Goal: Feedback & Contribution: Contribute content

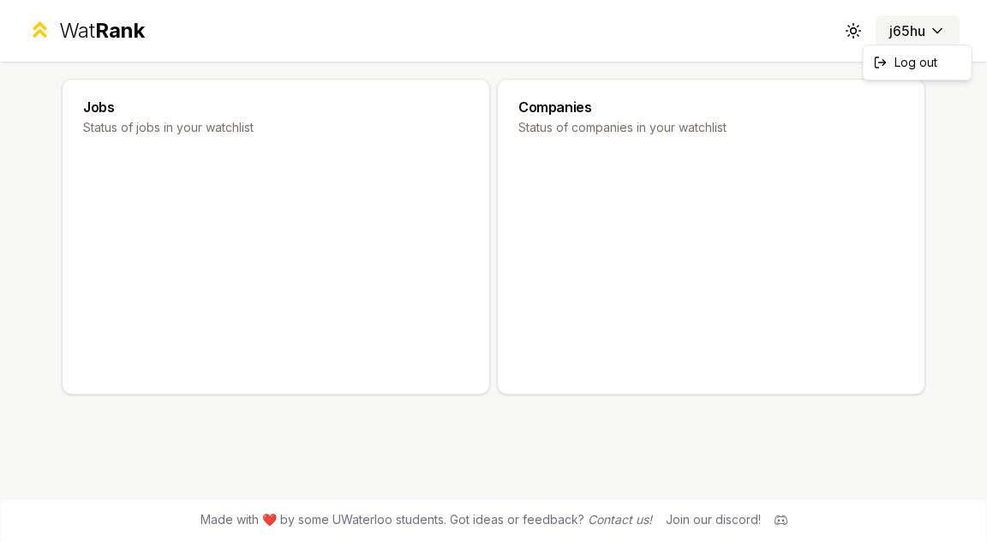
click at [927, 36] on html "Wat Rank Toggle theme j65hu Jobs Status of jobs in your watchlist Companies Sta…" at bounding box center [493, 271] width 987 height 542
click at [917, 32] on html "Wat Rank Toggle theme j65hu Jobs Status of jobs in your watchlist Companies Sta…" at bounding box center [493, 271] width 987 height 542
click at [91, 35] on div "Wat Rank" at bounding box center [102, 30] width 86 height 27
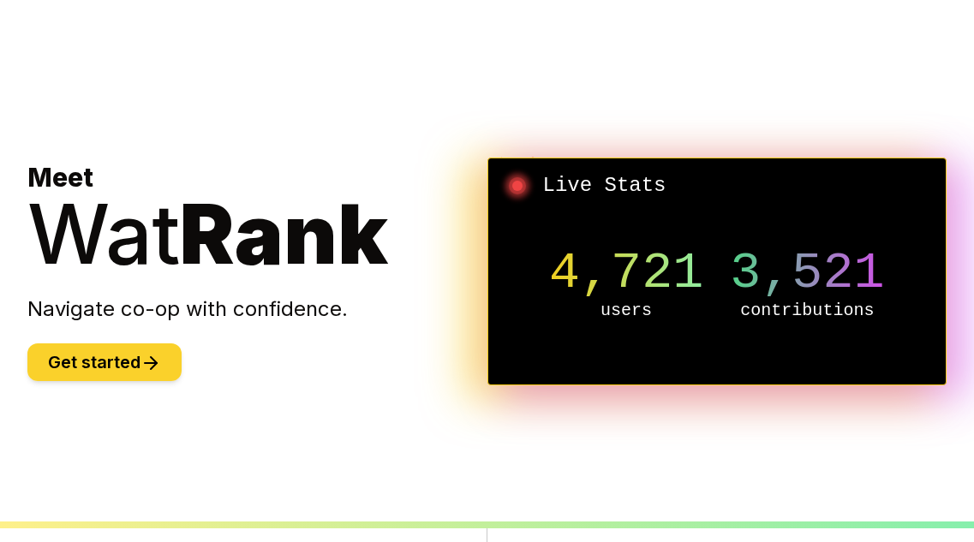
click at [161, 352] on button "Get started" at bounding box center [104, 363] width 154 height 38
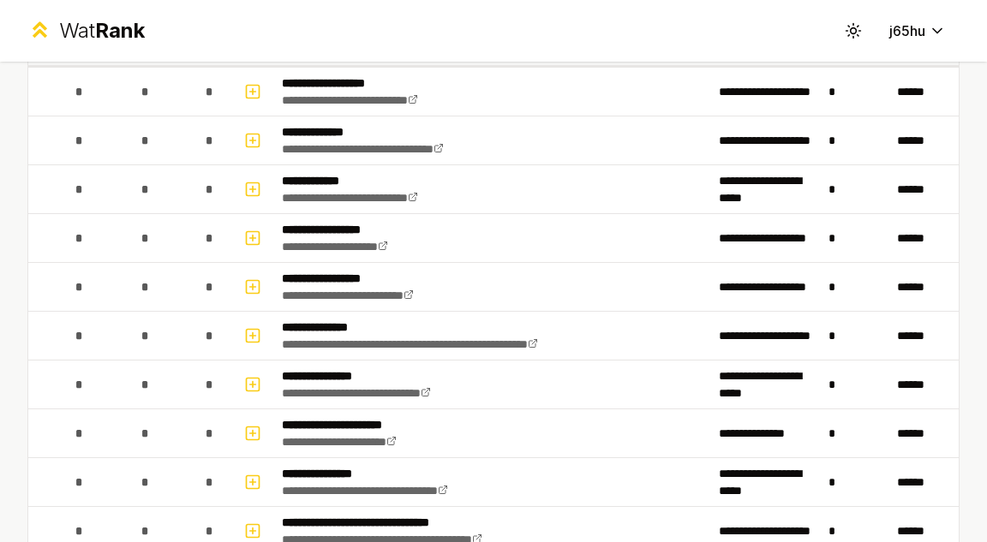
scroll to position [99, 0]
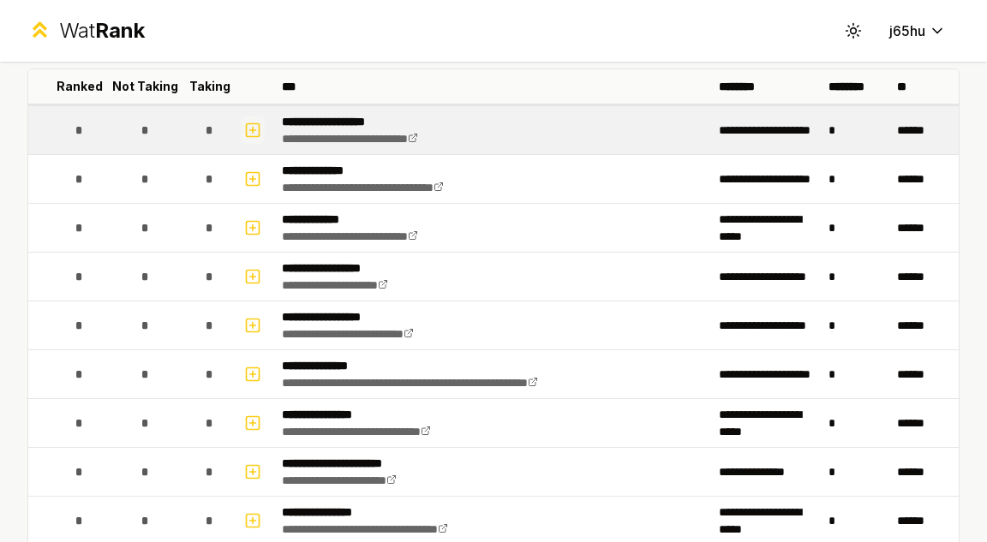
click at [246, 122] on icon "button" at bounding box center [252, 130] width 17 height 21
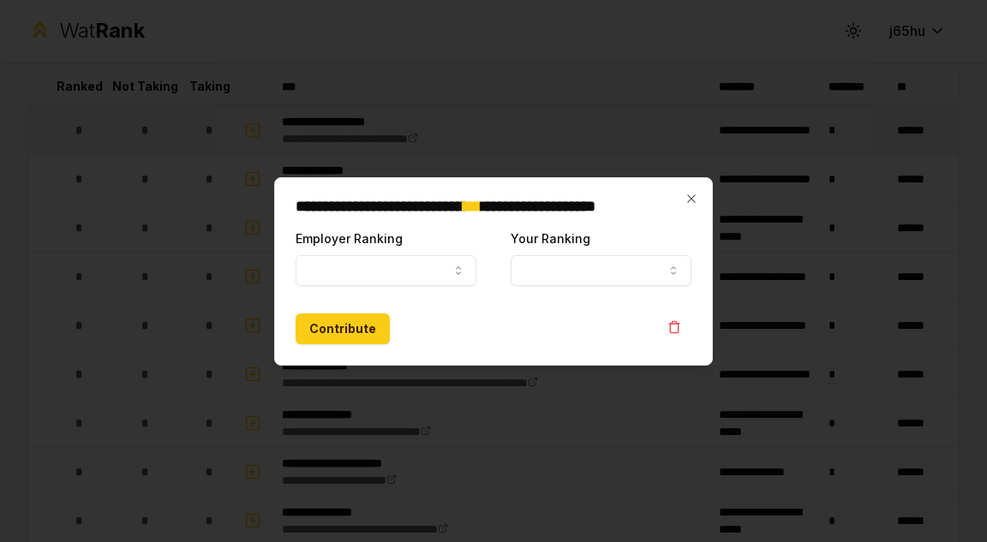
select select
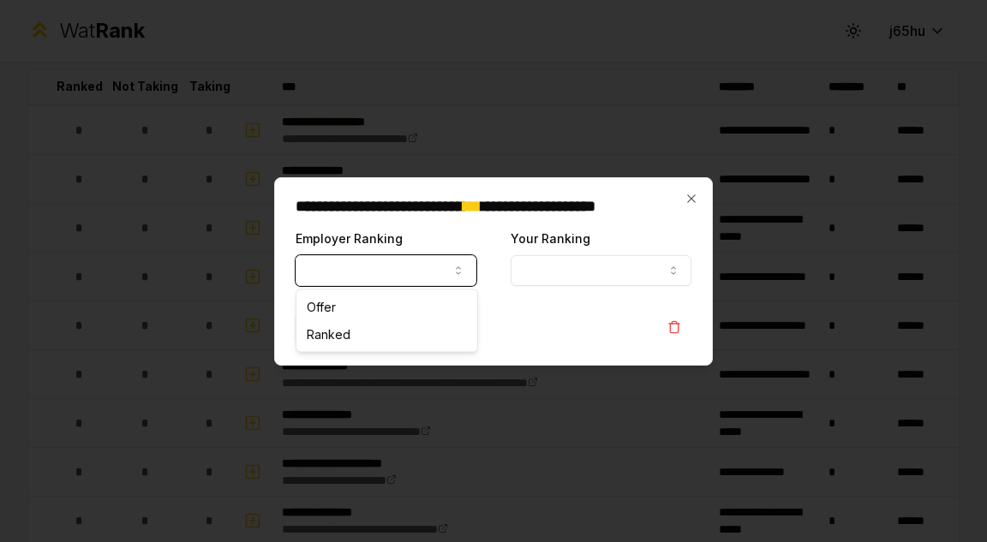
click at [435, 265] on button "Employer Ranking" at bounding box center [386, 270] width 181 height 31
select select "*****"
drag, startPoint x: 423, startPoint y: 330, endPoint x: 403, endPoint y: 306, distance: 31.6
click at [574, 265] on button "Your Ranking" at bounding box center [601, 270] width 181 height 31
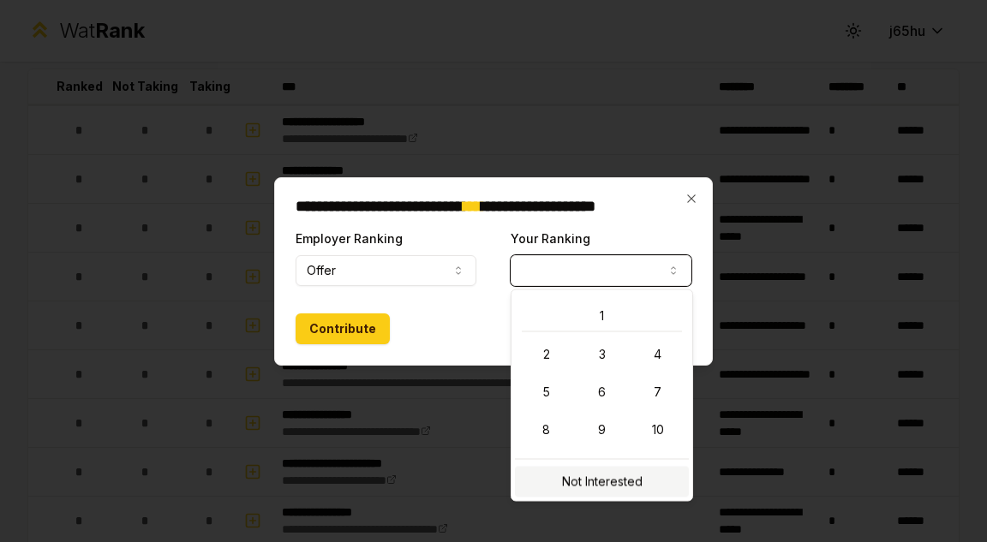
select select "**********"
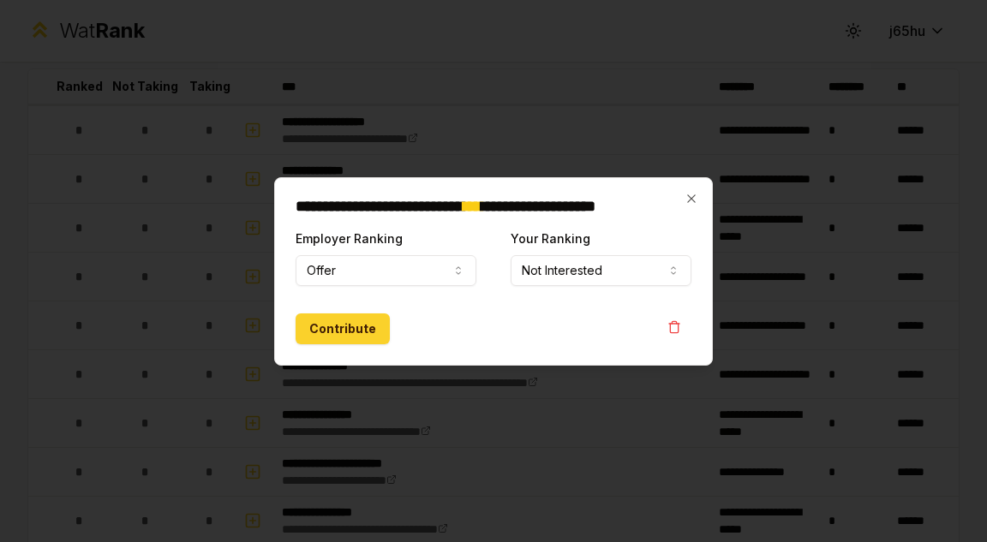
click at [328, 326] on button "Contribute" at bounding box center [343, 329] width 94 height 31
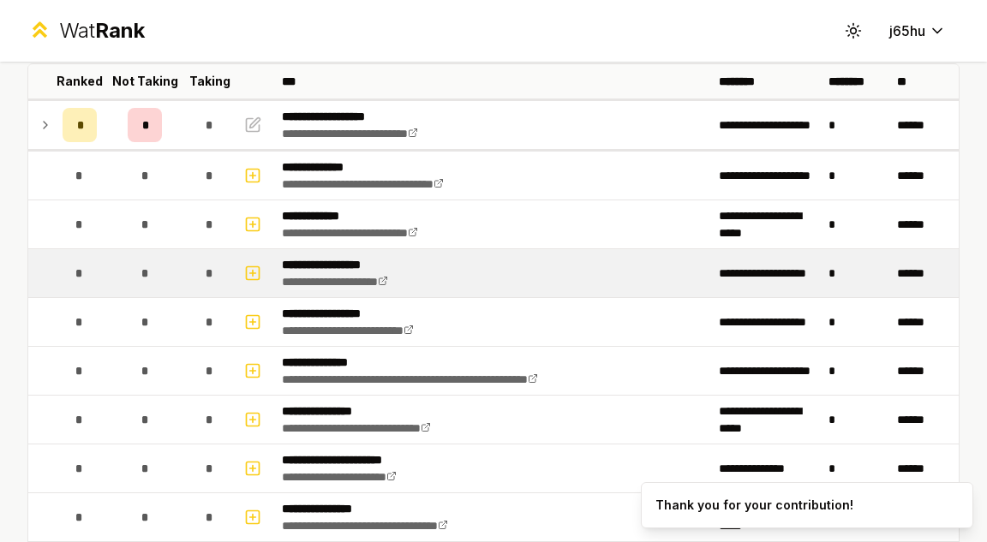
scroll to position [105, 0]
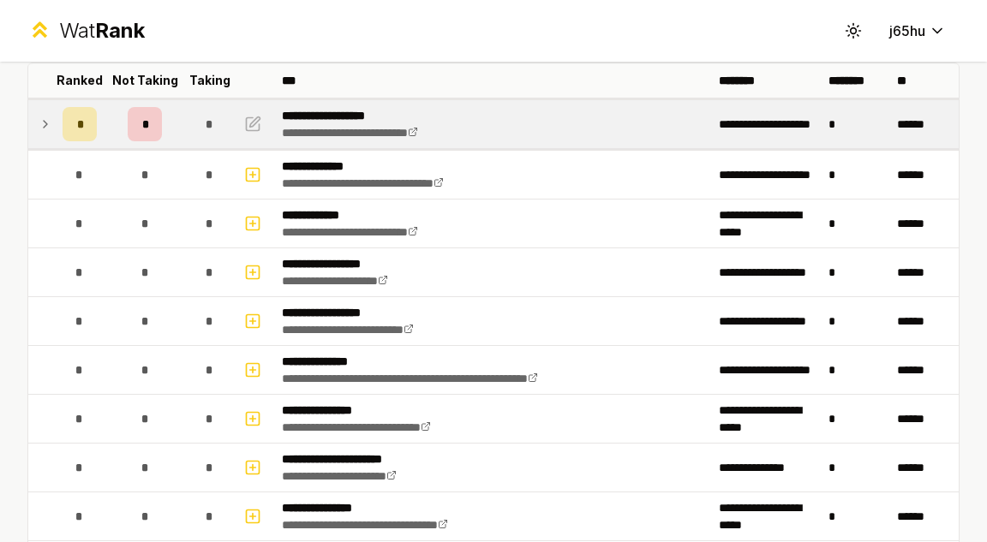
click at [37, 124] on td at bounding box center [41, 124] width 27 height 48
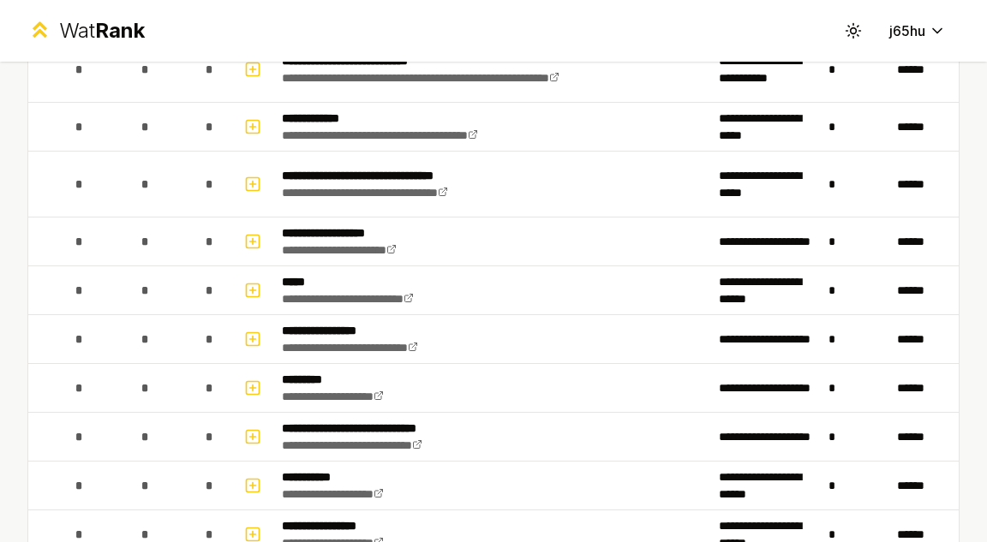
scroll to position [726, 0]
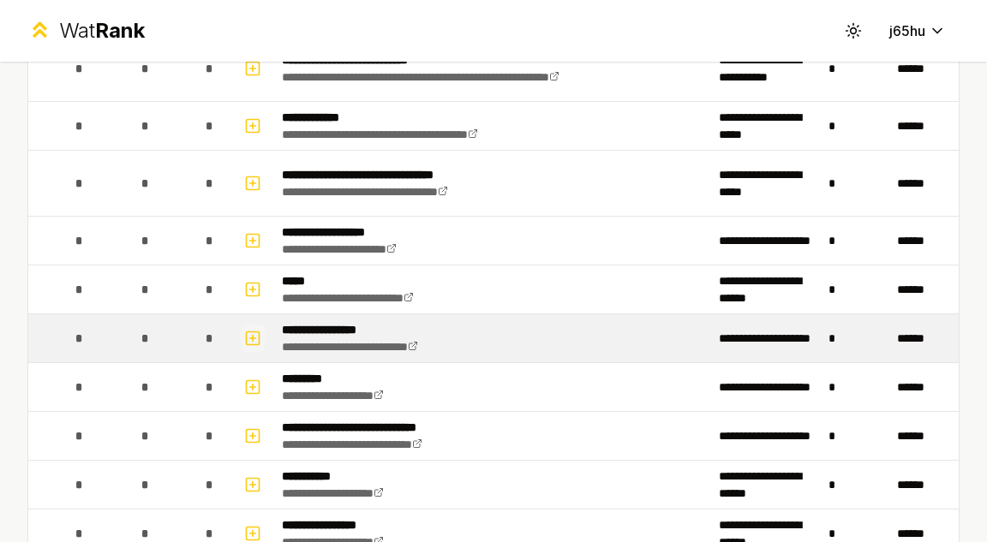
click at [255, 345] on icon "button" at bounding box center [252, 338] width 17 height 21
select select
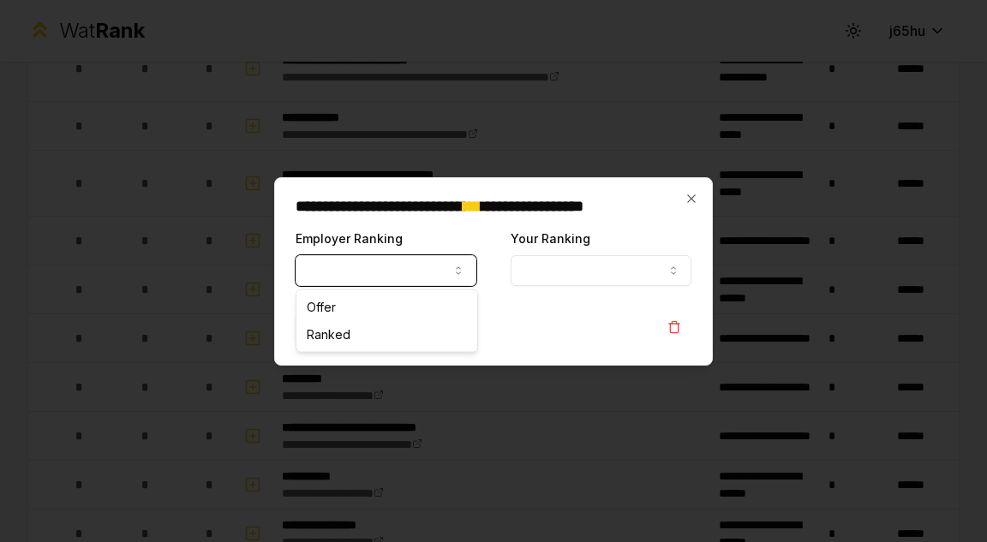
click at [370, 273] on button "Employer Ranking" at bounding box center [386, 270] width 181 height 31
select select "*****"
click at [540, 278] on button "Your Ranking" at bounding box center [601, 270] width 181 height 31
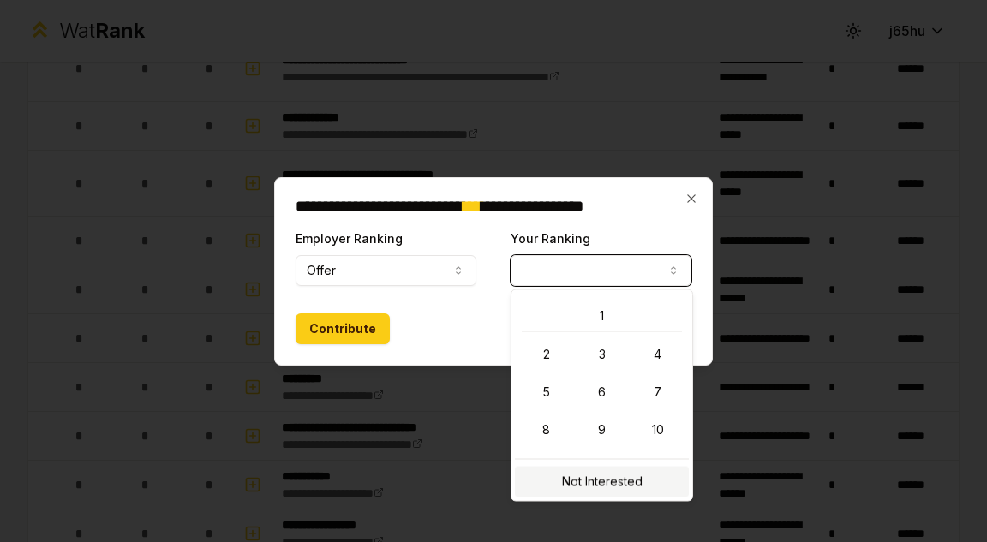
select select "**********"
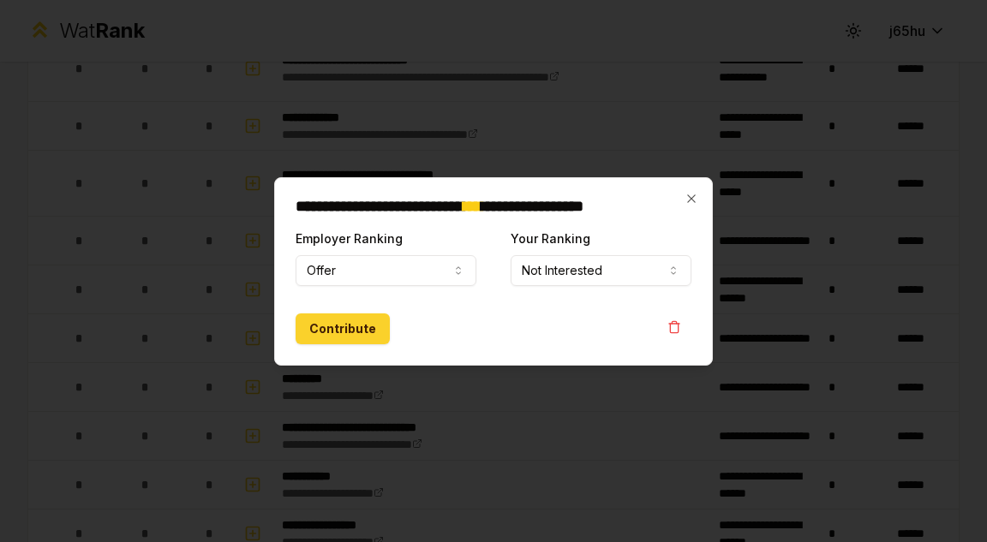
click at [356, 335] on button "Contribute" at bounding box center [343, 329] width 94 height 31
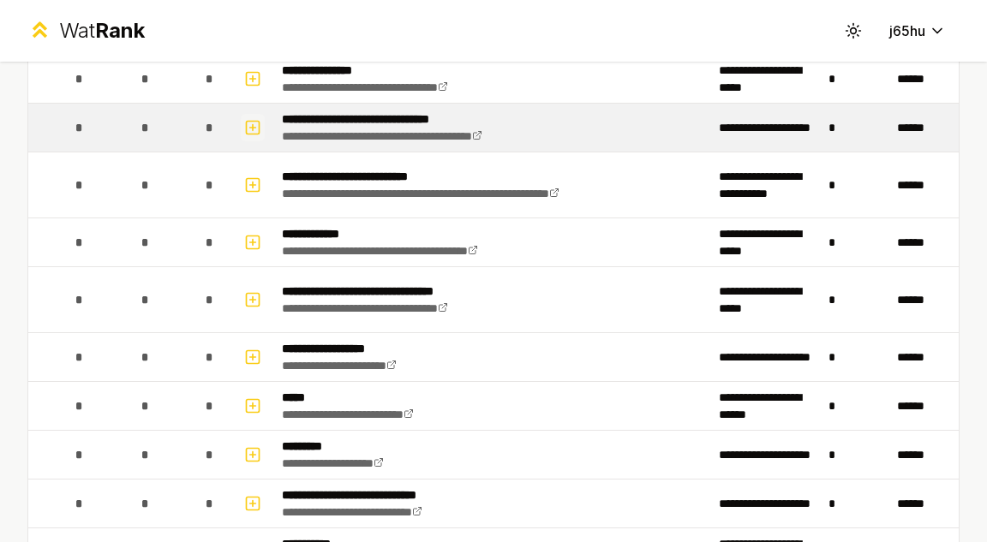
scroll to position [533, 0]
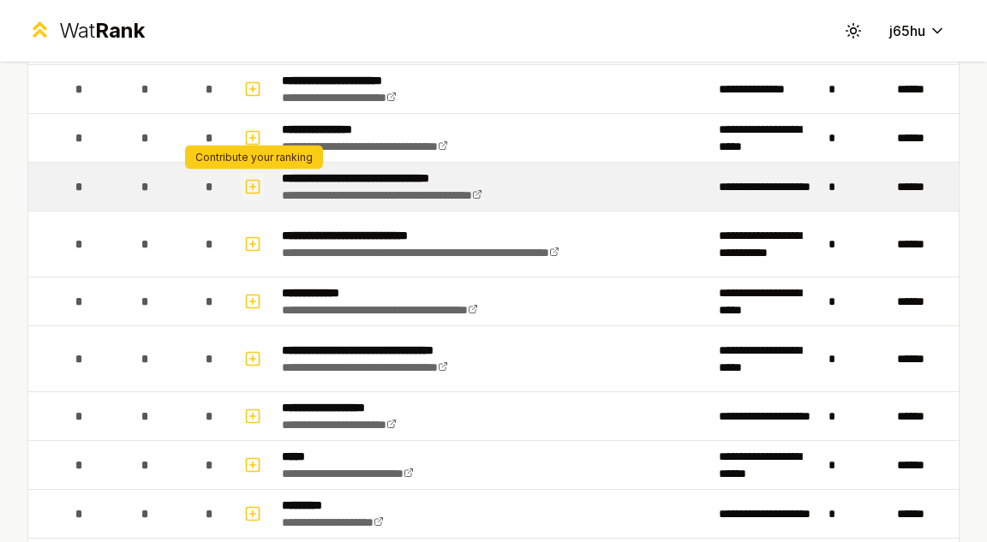
click at [256, 188] on icon "button" at bounding box center [252, 186] width 17 height 21
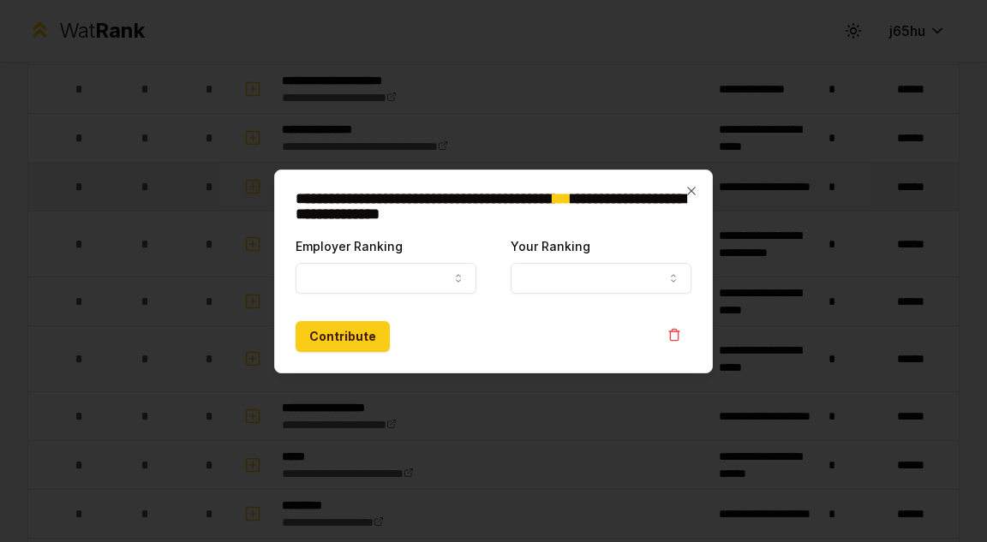
select select
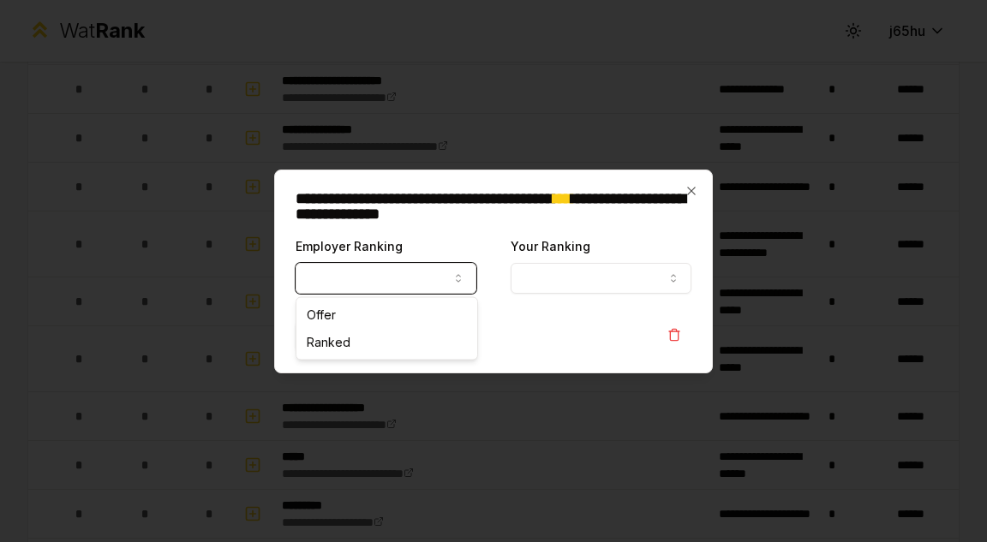
click at [375, 282] on button "Employer Ranking" at bounding box center [386, 278] width 181 height 31
click at [685, 191] on icon "button" at bounding box center [691, 191] width 14 height 14
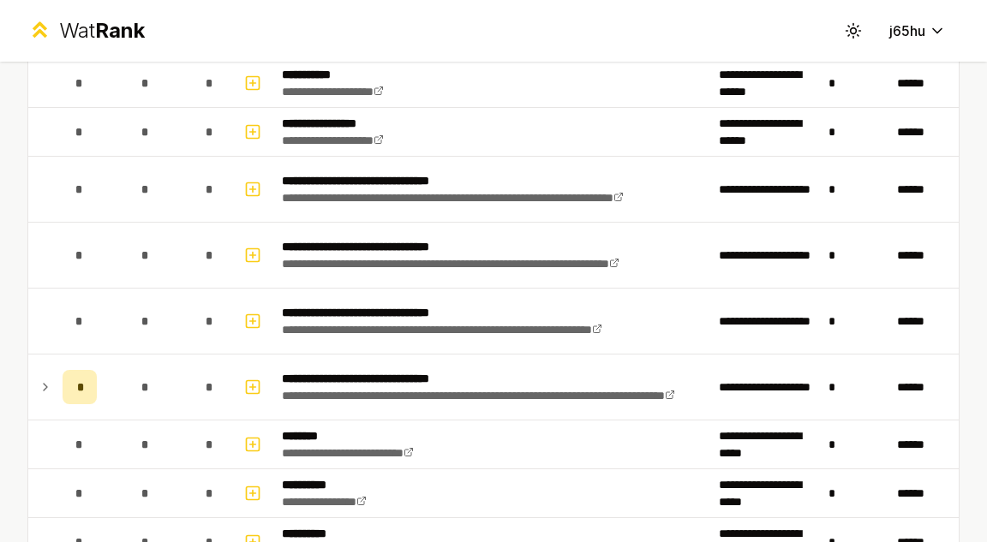
scroll to position [1062, 0]
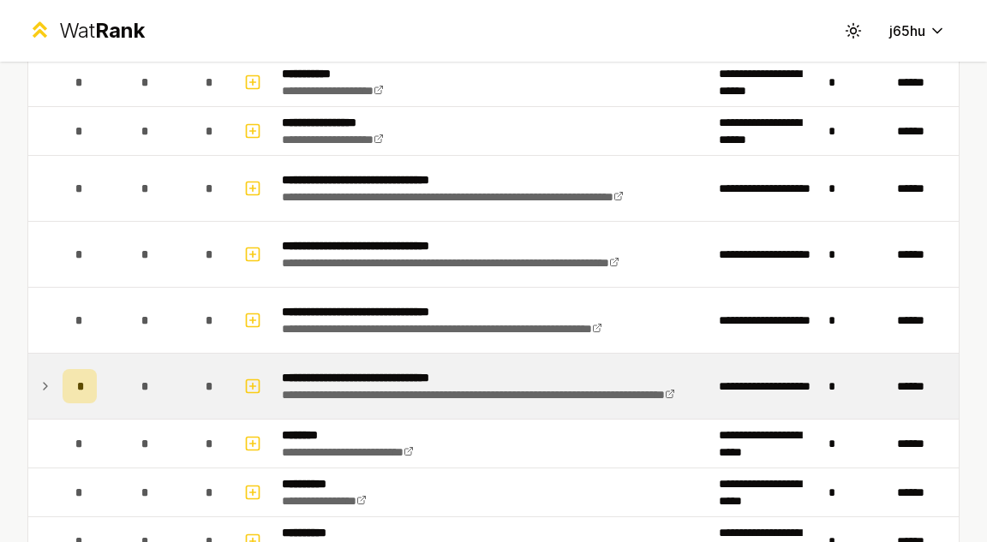
click at [45, 373] on td at bounding box center [41, 386] width 27 height 65
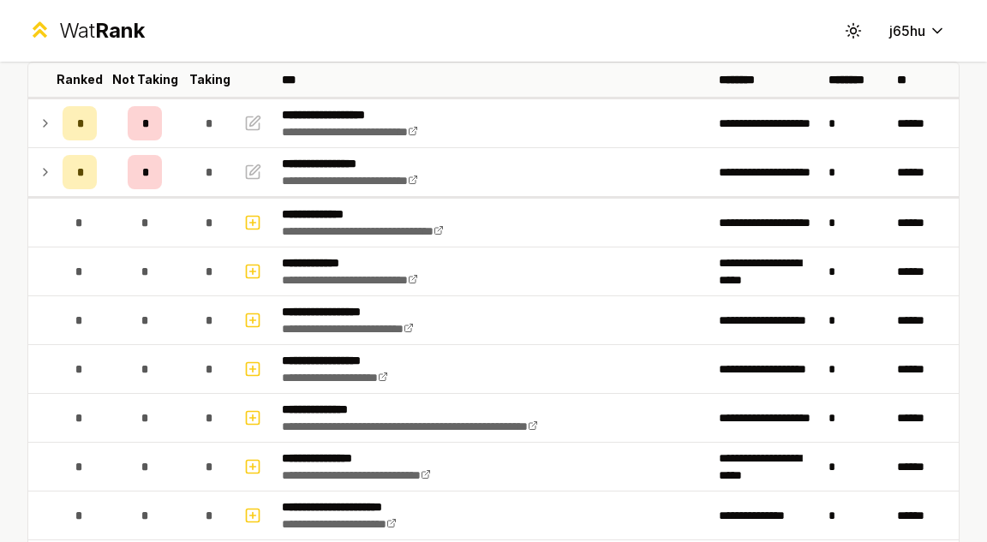
scroll to position [0, 0]
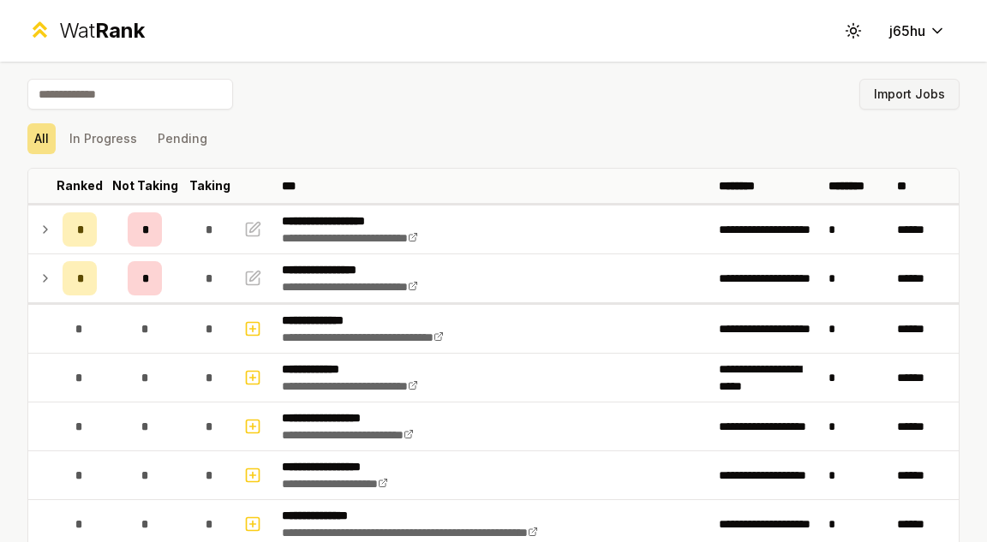
click at [915, 96] on button "Import Jobs" at bounding box center [909, 94] width 100 height 31
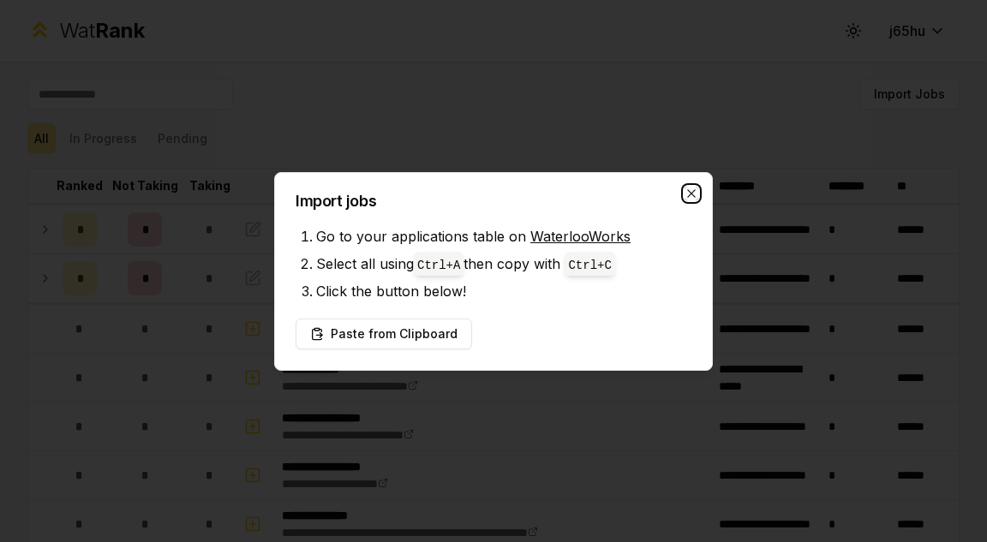
click at [688, 188] on icon "button" at bounding box center [691, 194] width 14 height 14
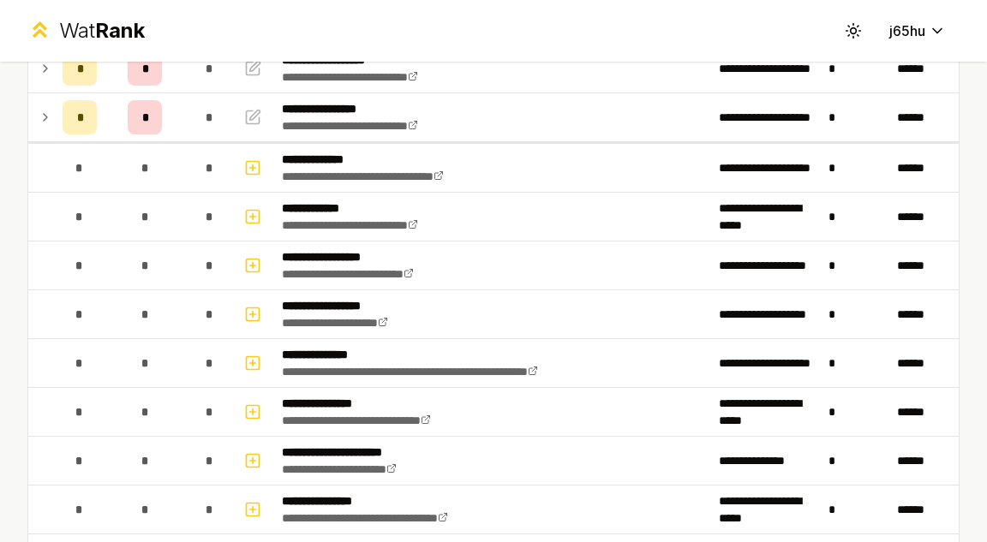
scroll to position [79, 0]
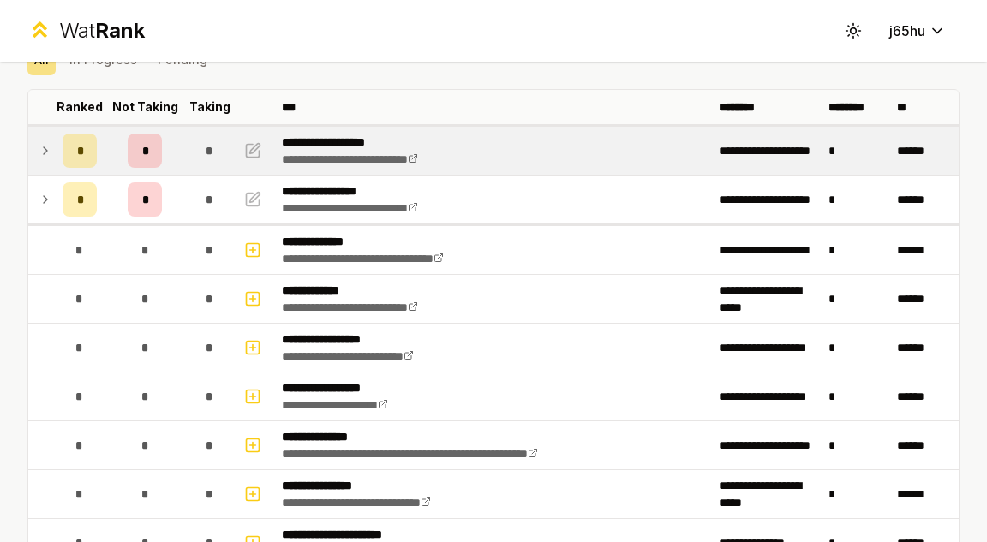
click at [40, 152] on icon at bounding box center [46, 150] width 14 height 21
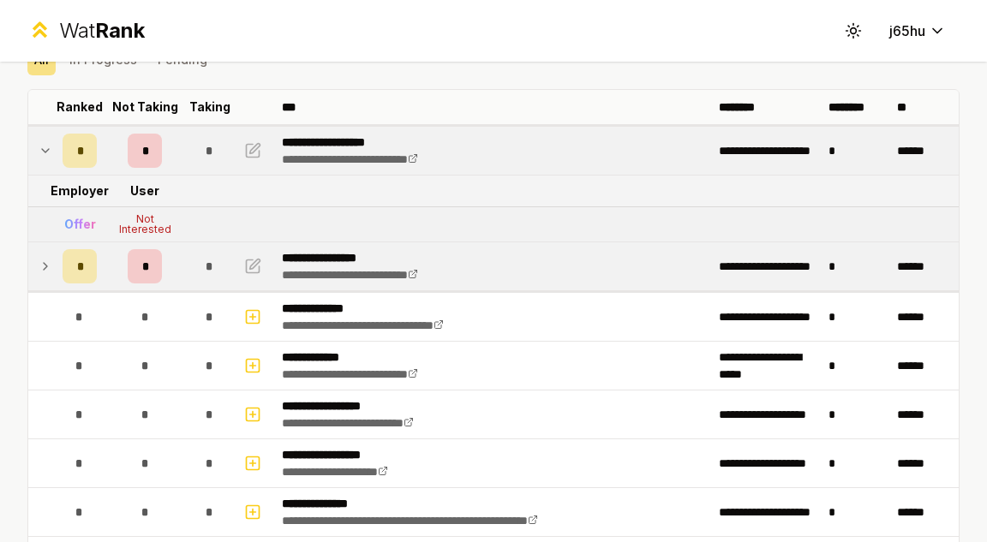
click at [45, 266] on icon at bounding box center [46, 266] width 14 height 21
